Goal: Check status: Verify the current state of an ongoing process or item

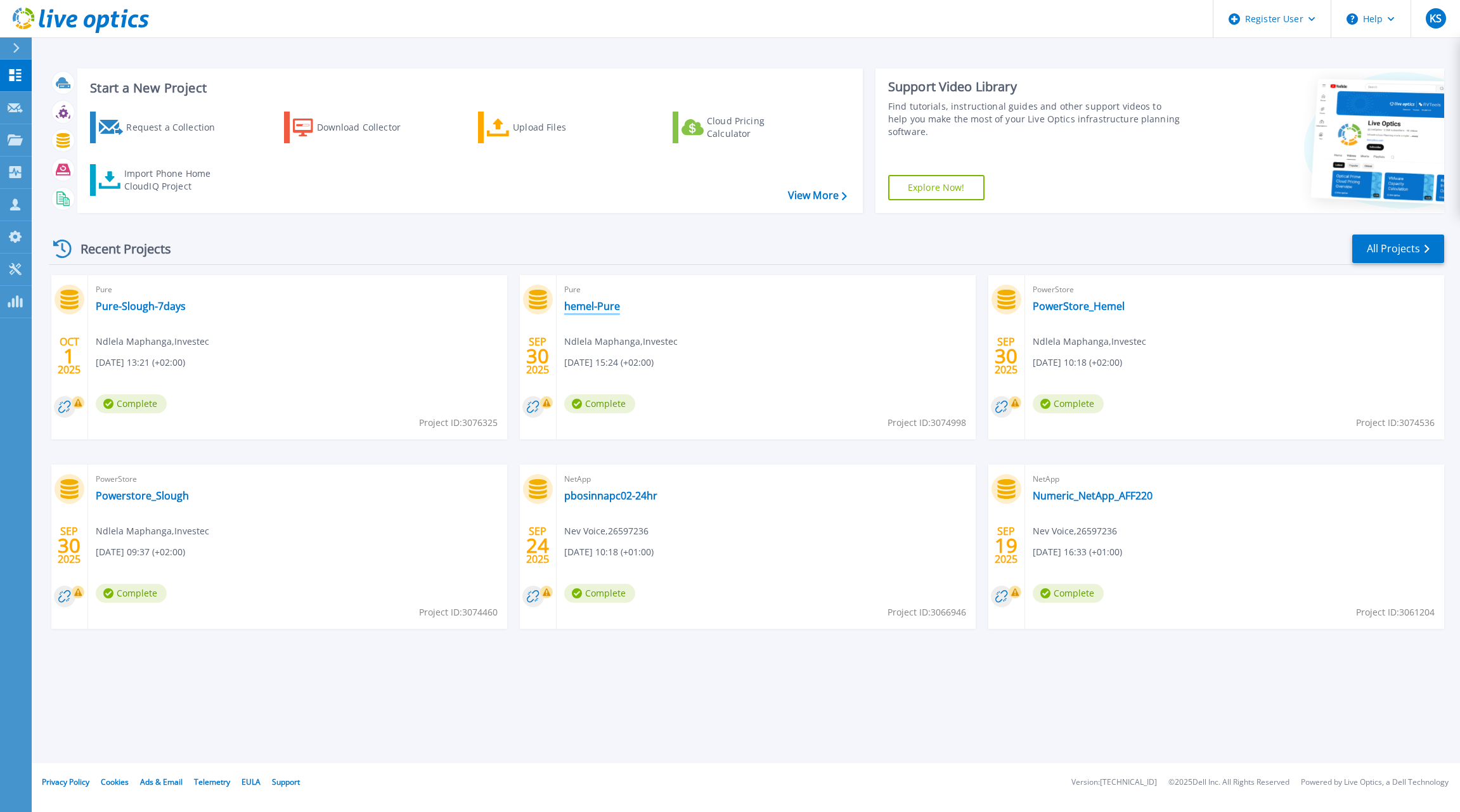
click at [587, 304] on link "hemel-Pure" at bounding box center [592, 306] width 56 height 13
click at [156, 304] on link "Pure-Slough-7days" at bounding box center [140, 306] width 90 height 13
click at [1106, 307] on link "PowerStore_Hemel" at bounding box center [1079, 306] width 92 height 13
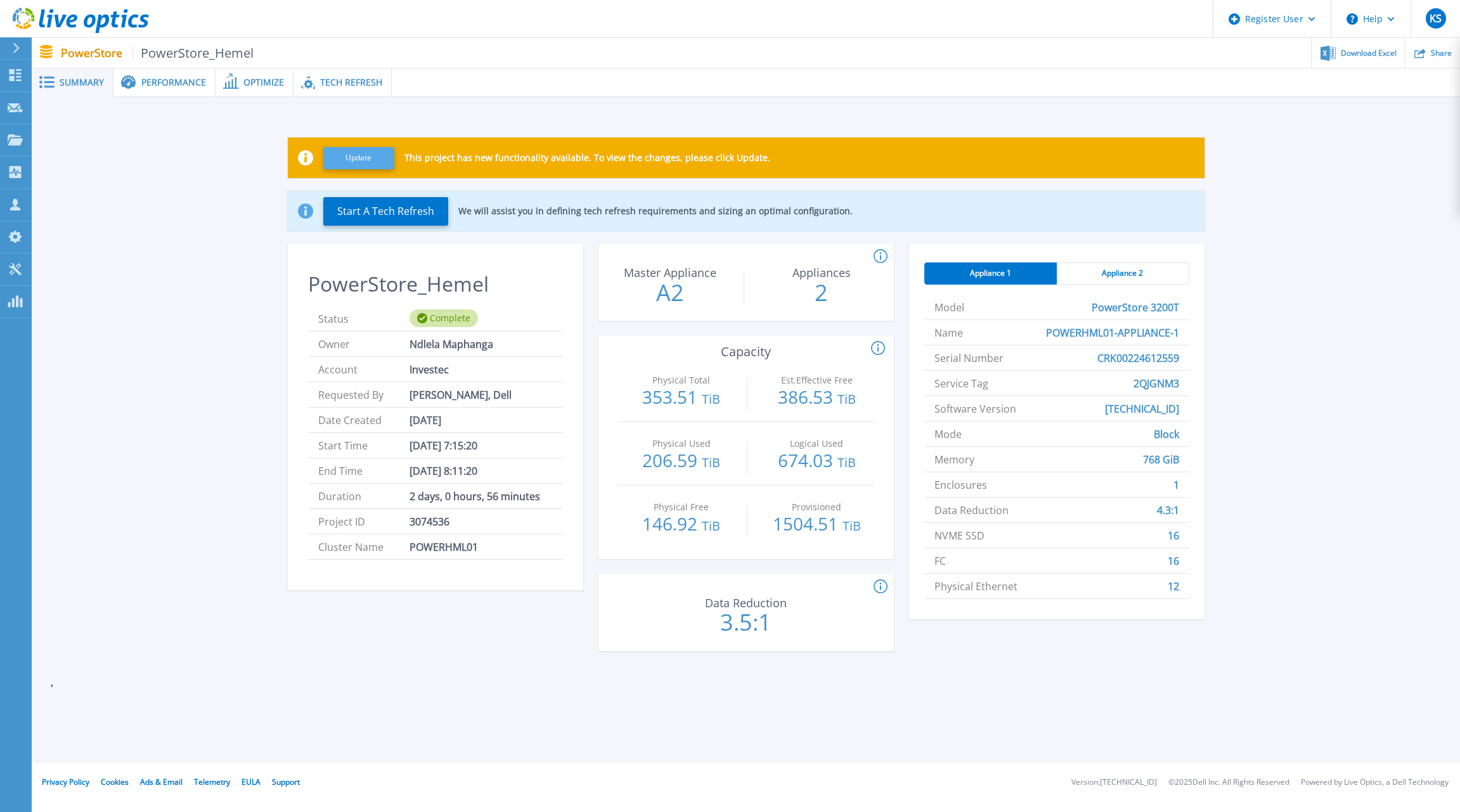
click at [360, 153] on button "Update" at bounding box center [359, 158] width 71 height 22
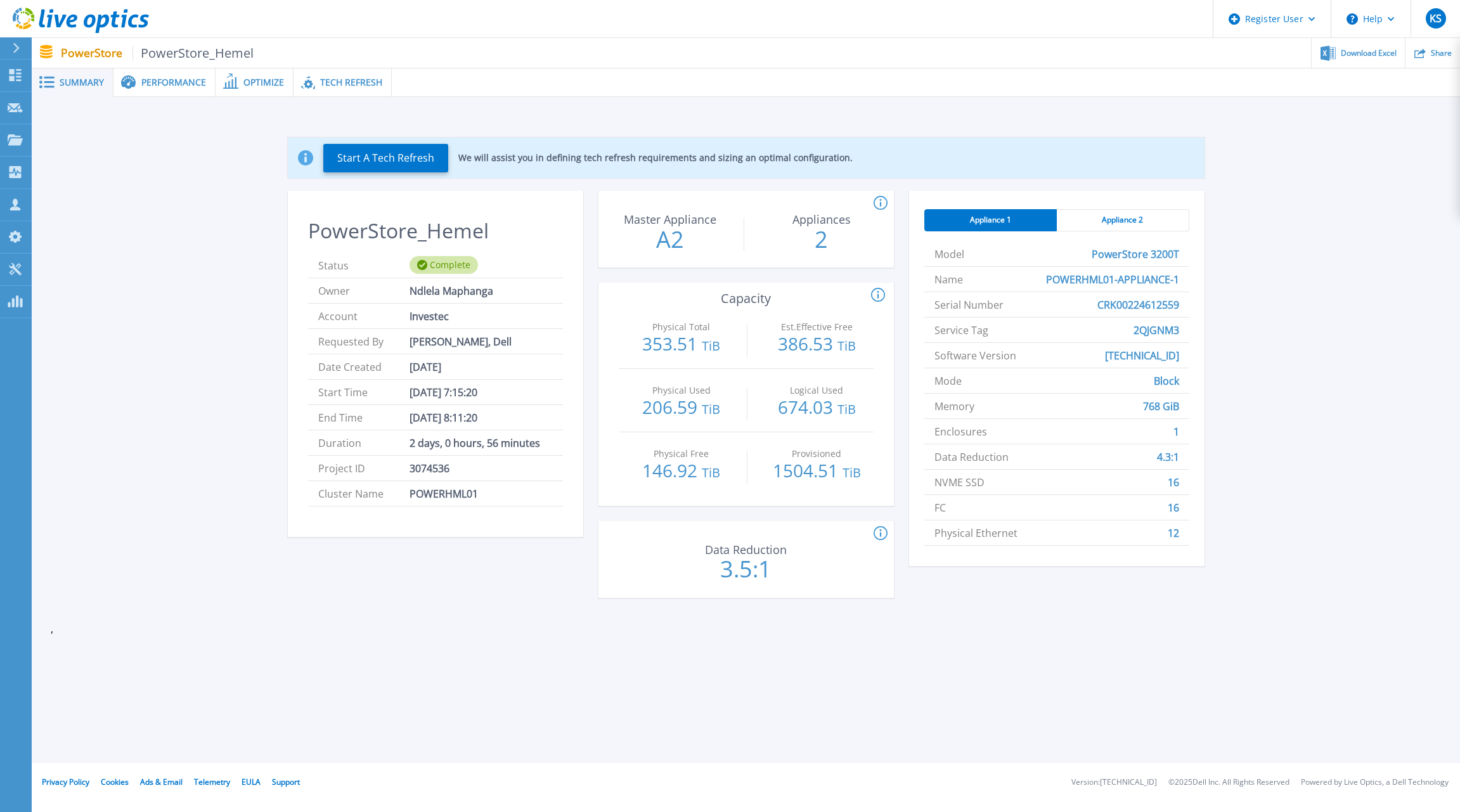
click at [320, 79] on span "Tech Refresh" at bounding box center [351, 83] width 62 height 9
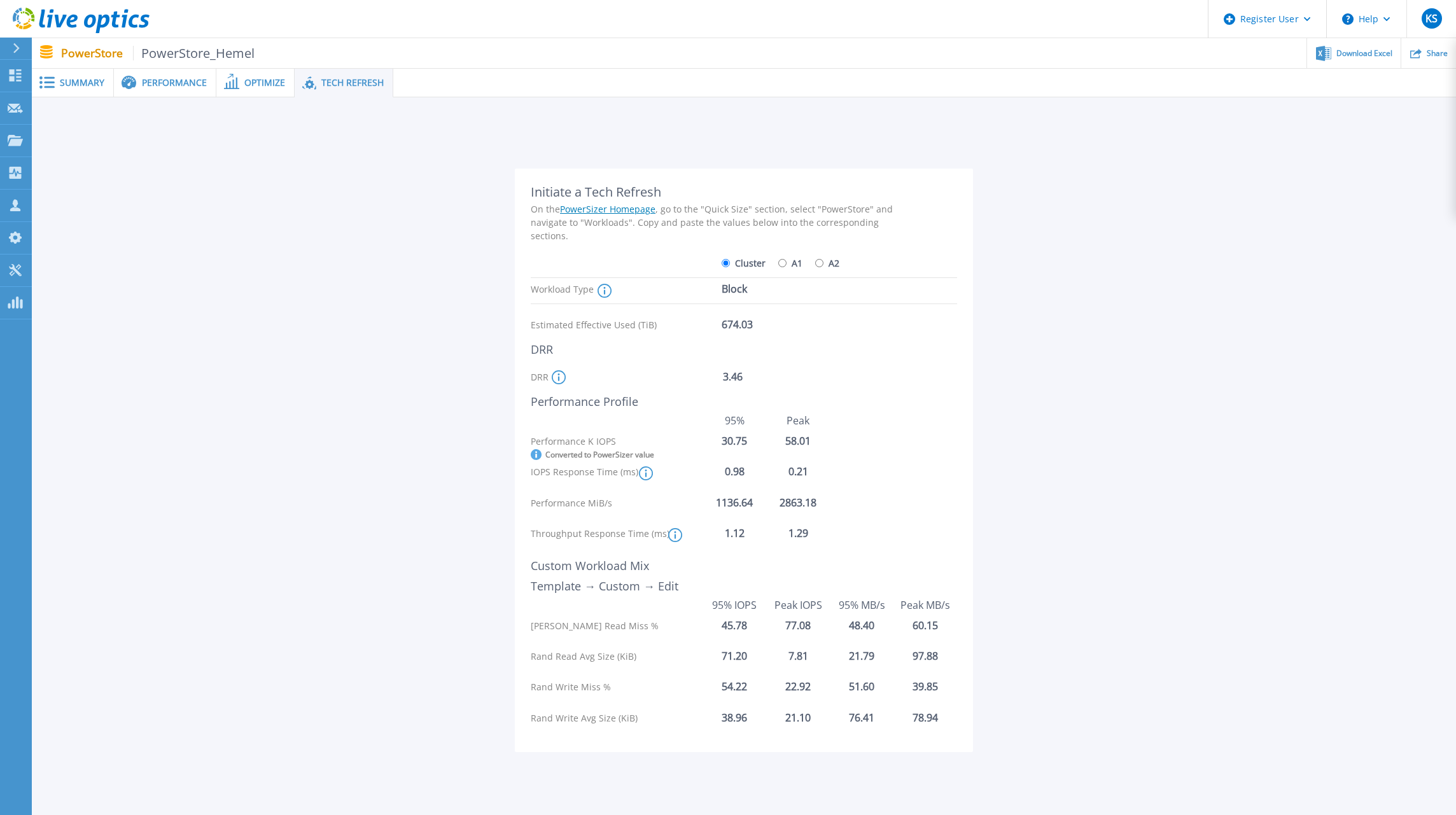
click at [132, 25] on icon at bounding box center [134, 21] width 10 height 13
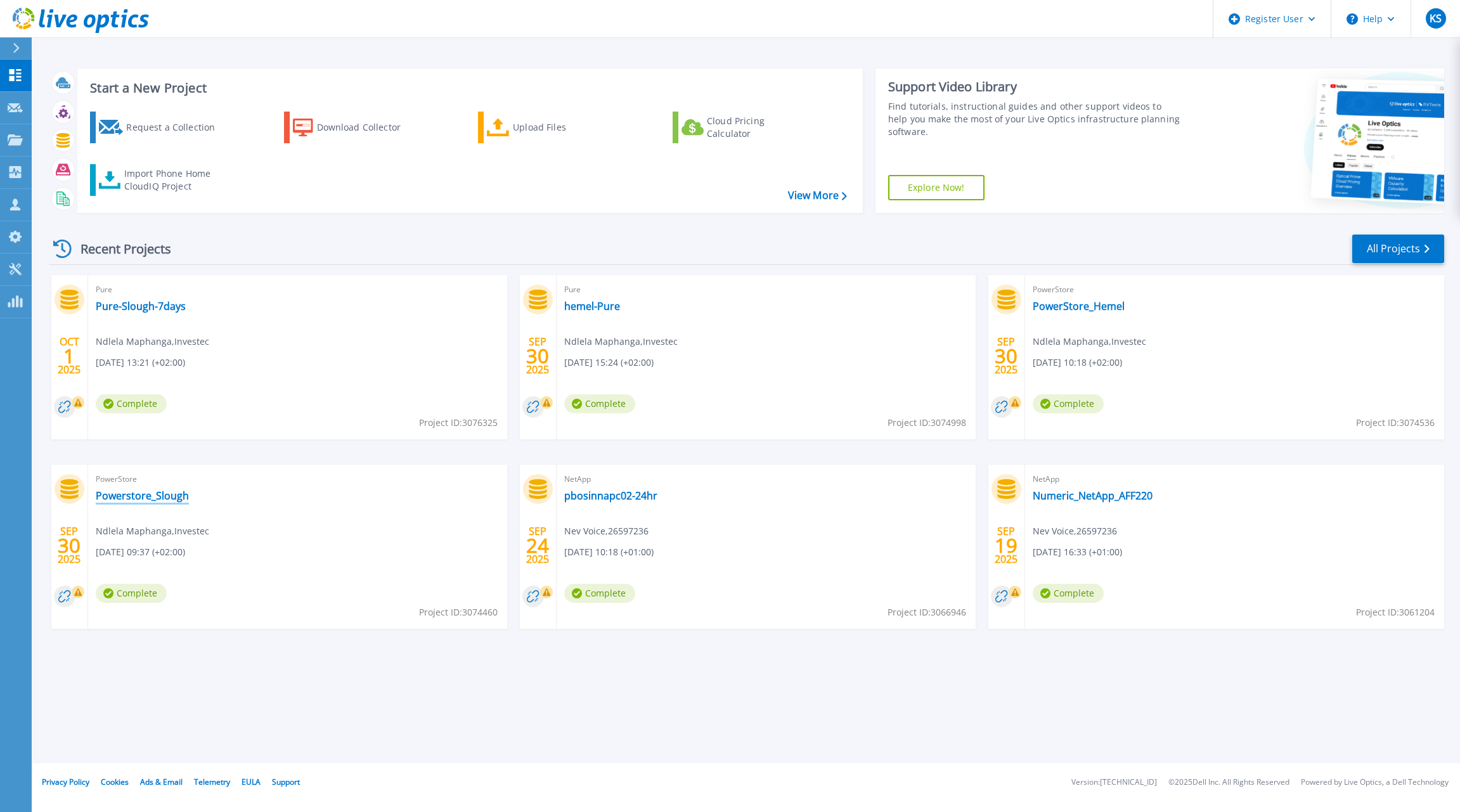
click at [111, 489] on link "Powerstore_Slough" at bounding box center [142, 496] width 93 height 13
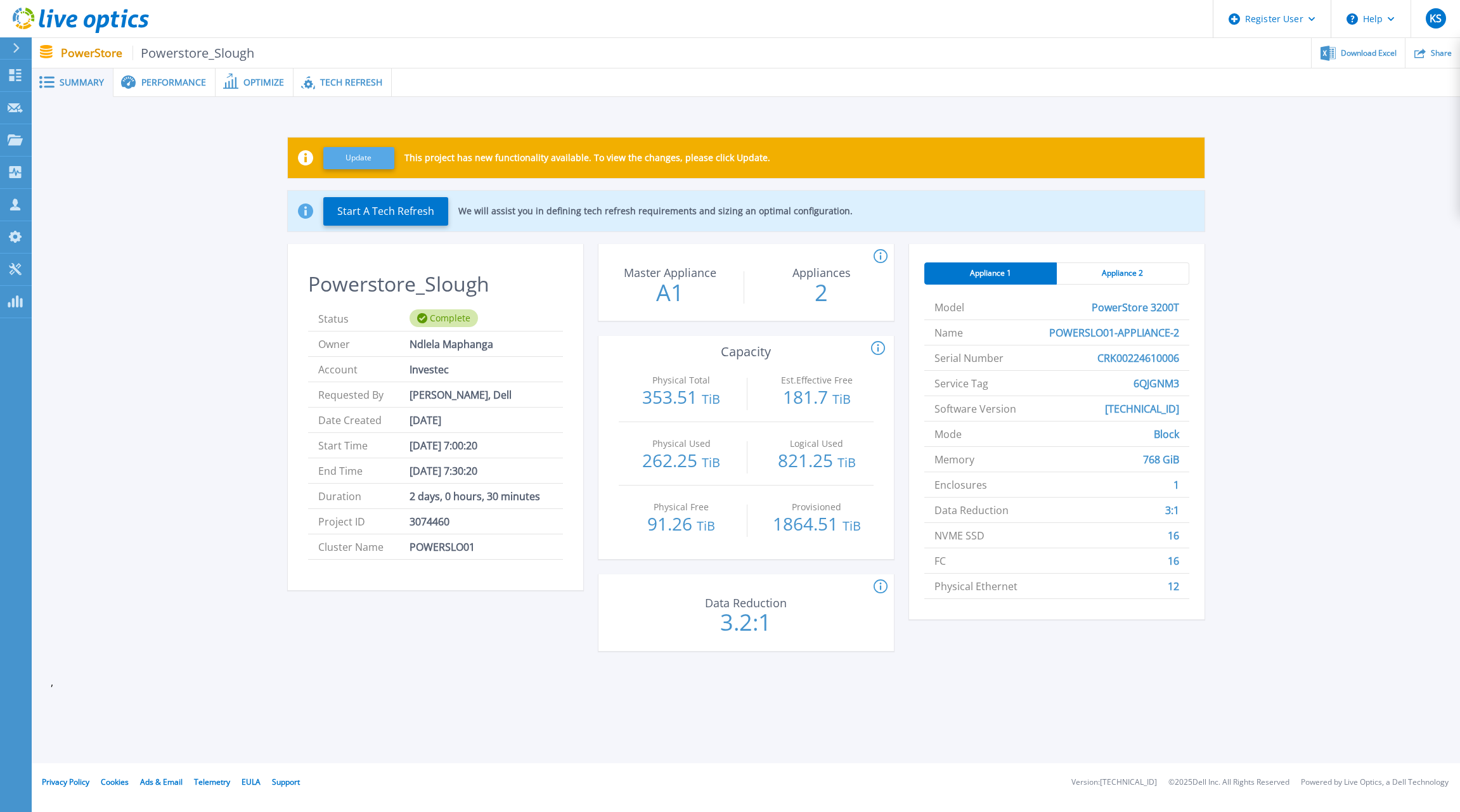
click at [341, 159] on button "Update" at bounding box center [359, 158] width 71 height 22
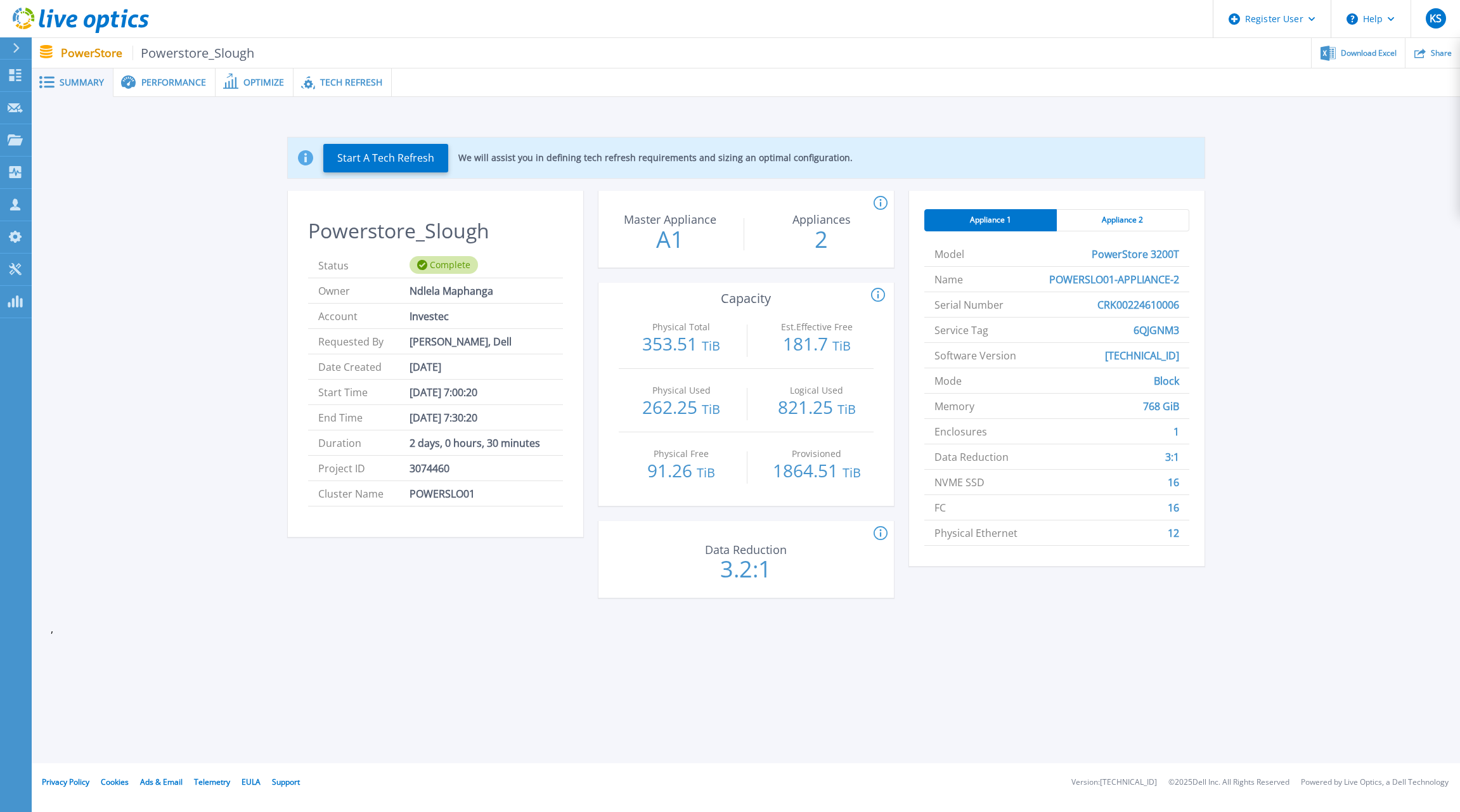
click at [111, 29] on icon at bounding box center [81, 20] width 136 height 26
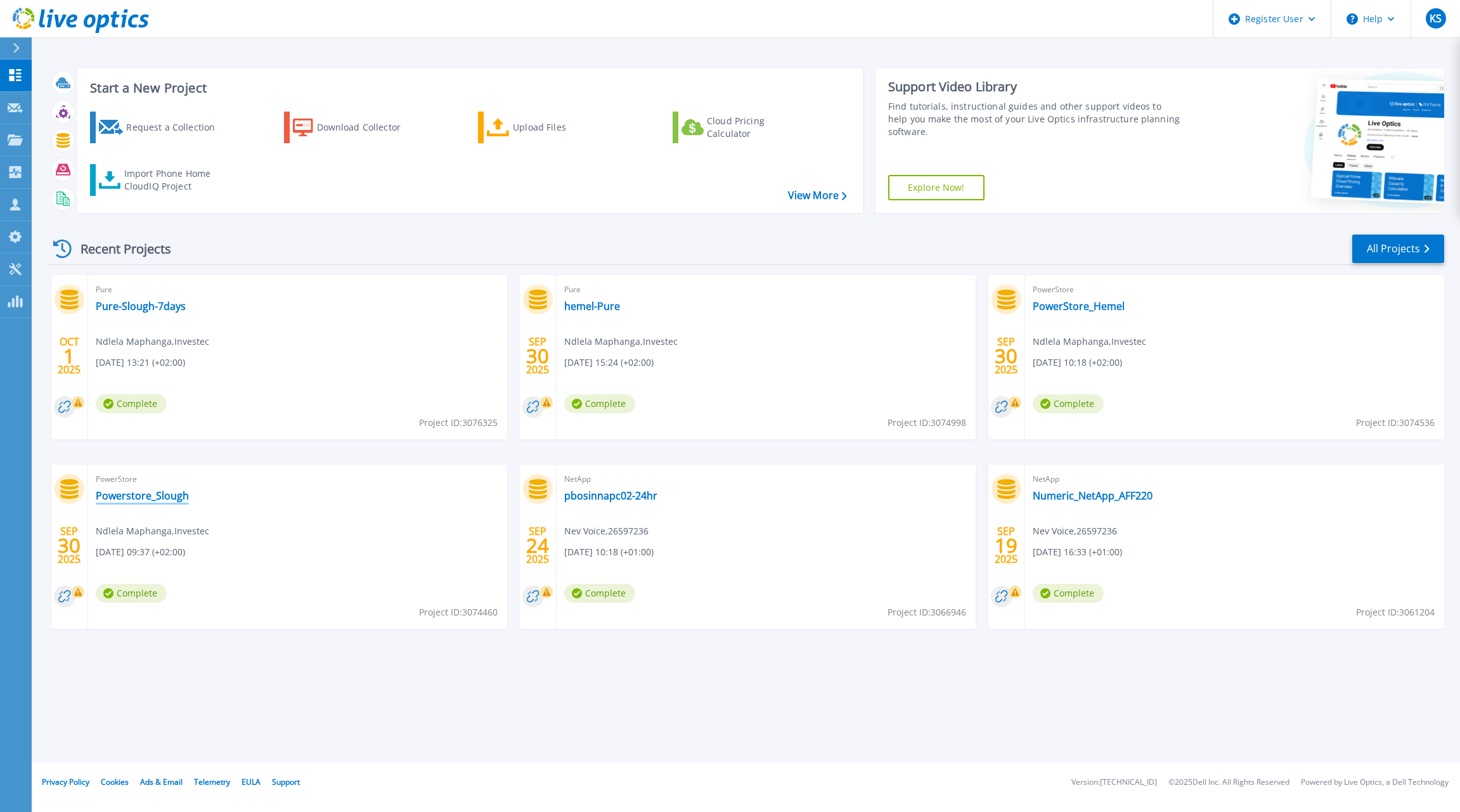
click at [143, 497] on link "Powerstore_Slough" at bounding box center [142, 496] width 93 height 13
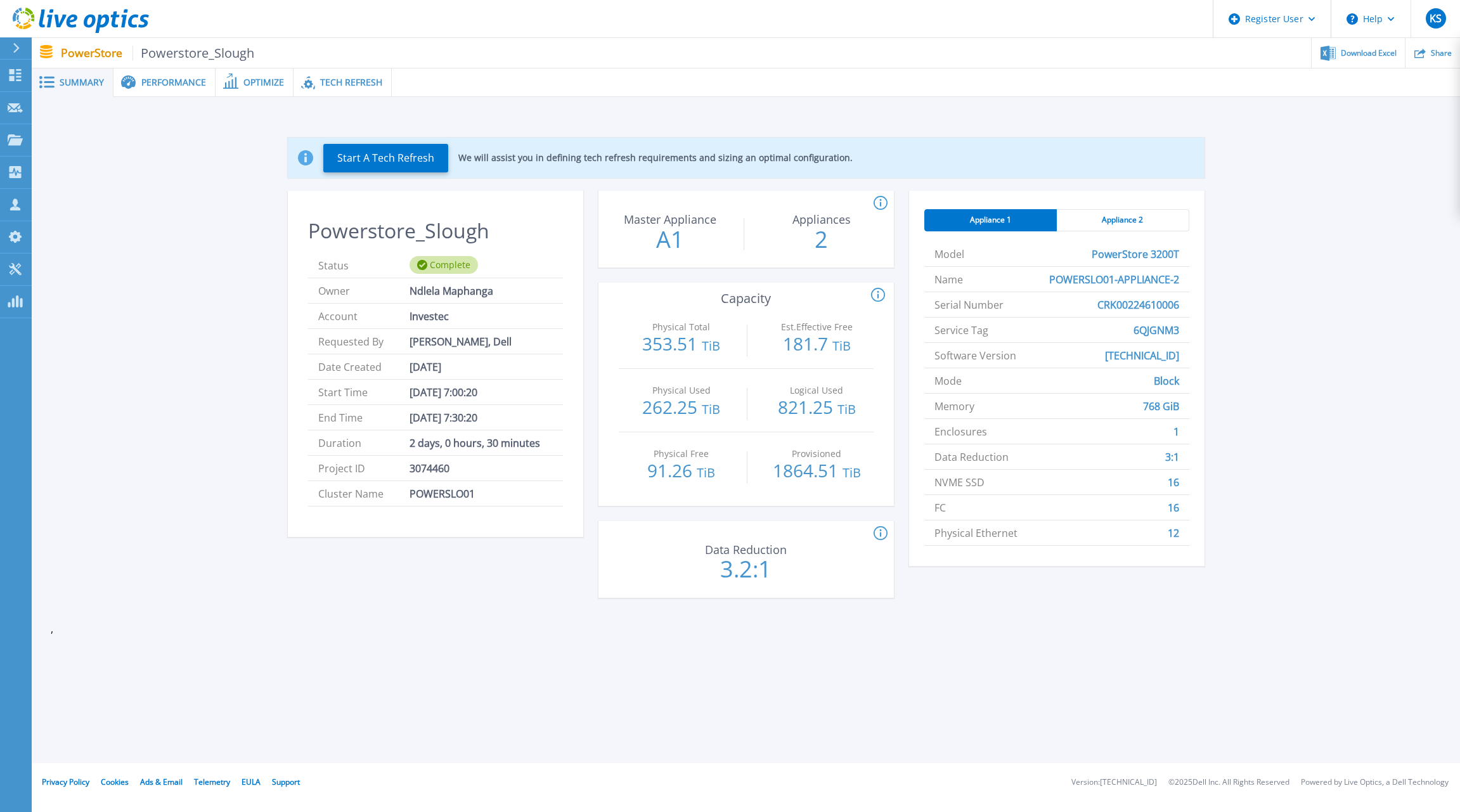
click at [339, 79] on span "Tech Refresh" at bounding box center [351, 83] width 62 height 9
